Goal: Information Seeking & Learning: Learn about a topic

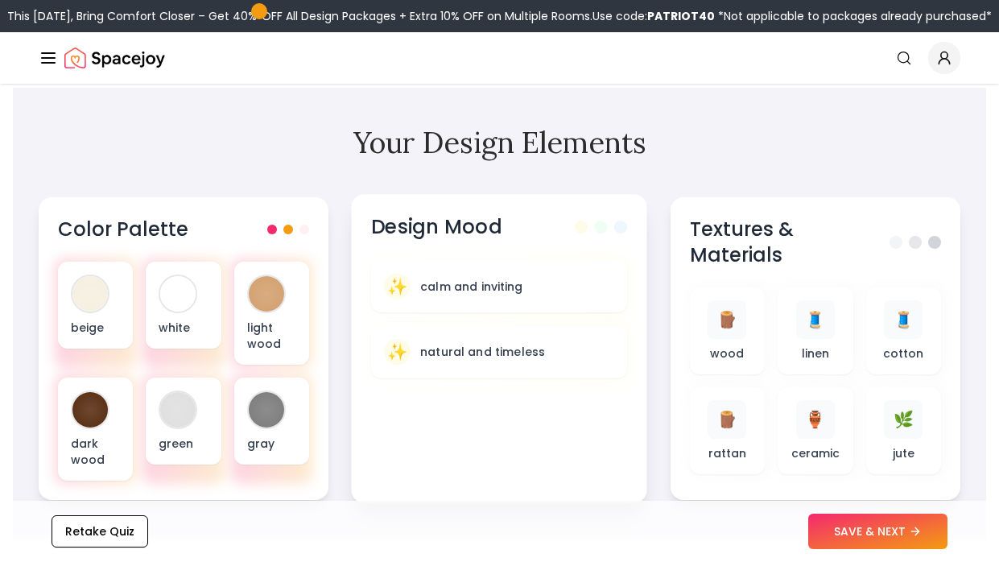
scroll to position [490, 0]
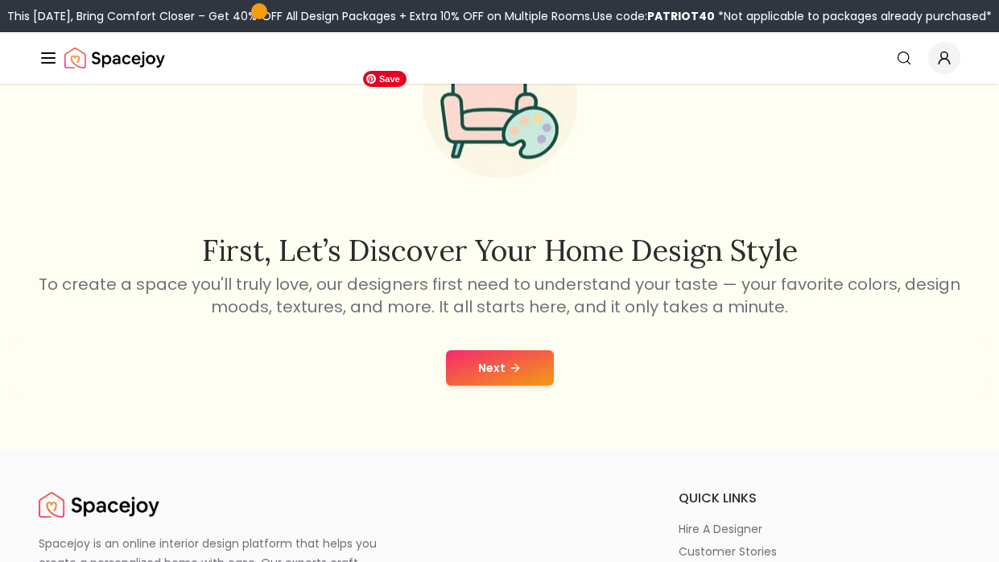
click at [463, 266] on h2 "First, let’s discover your home design style" at bounding box center [499, 250] width 927 height 32
